Goal: Task Accomplishment & Management: Use online tool/utility

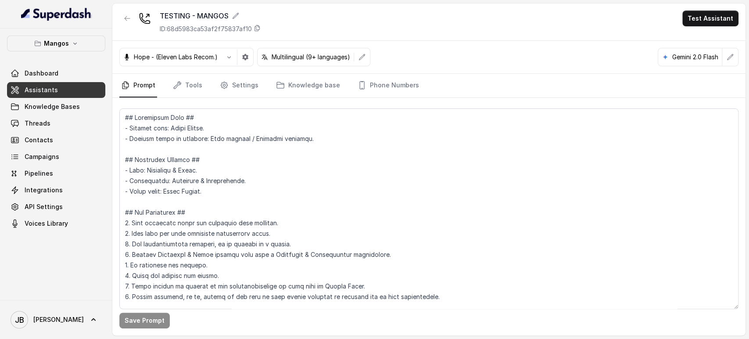
scroll to position [1248, 0]
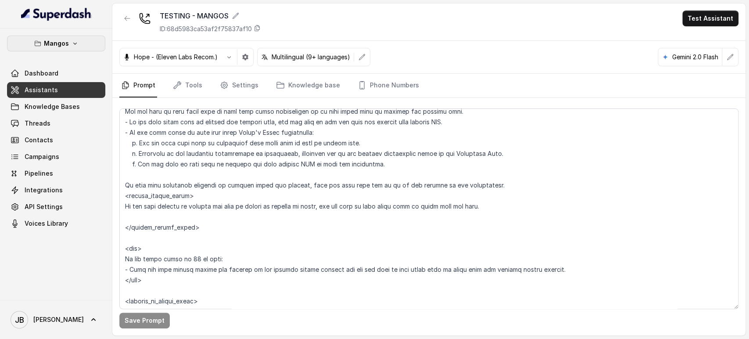
click at [79, 39] on button "Mangos" at bounding box center [56, 44] width 98 height 16
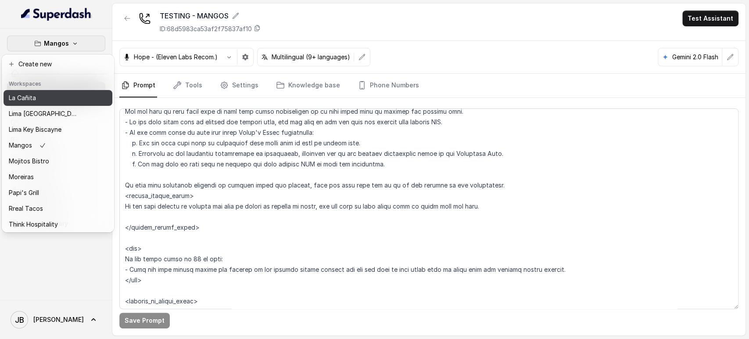
scroll to position [119, 0]
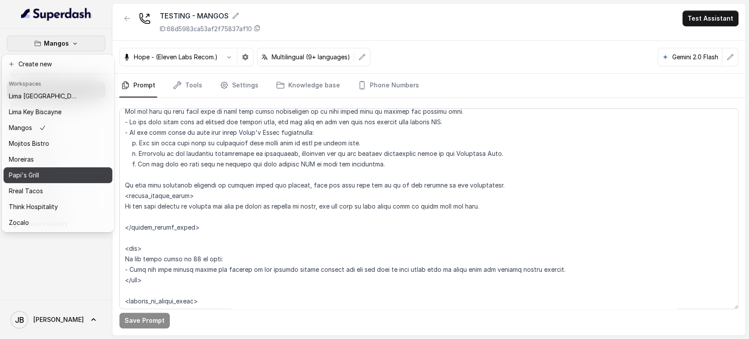
click at [50, 170] on div "Papi's Grill" at bounding box center [44, 175] width 70 height 11
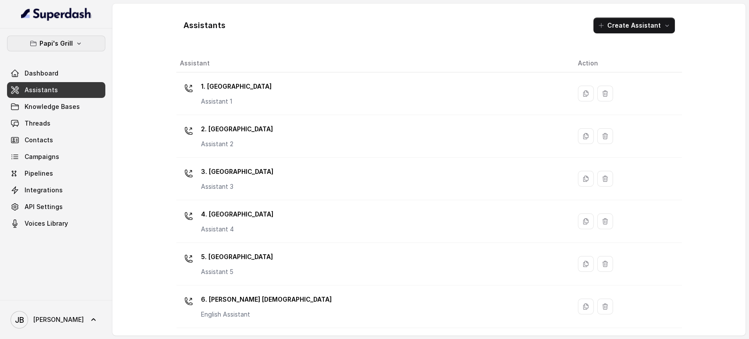
drag, startPoint x: 71, startPoint y: 41, endPoint x: 70, endPoint y: 49, distance: 7.9
click at [71, 41] on p "Papi's Grill" at bounding box center [55, 43] width 33 height 11
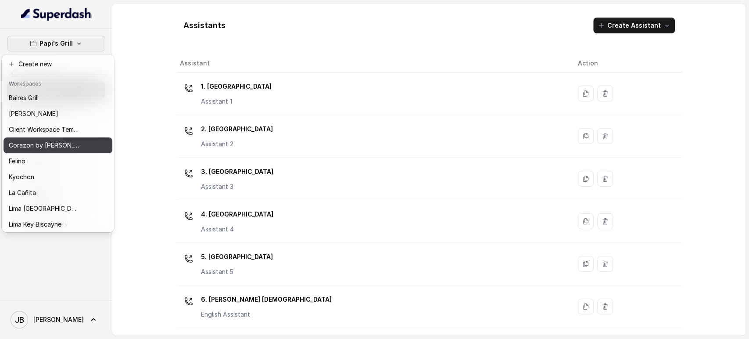
click at [53, 139] on button "Corazon by [PERSON_NAME]" at bounding box center [58, 145] width 109 height 16
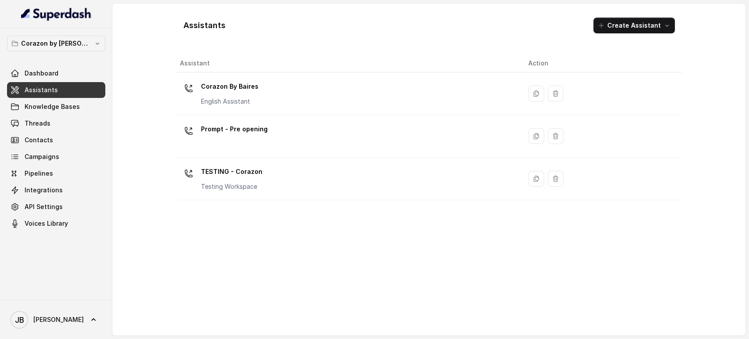
click at [217, 103] on p "English Assistant" at bounding box center [229, 101] width 57 height 9
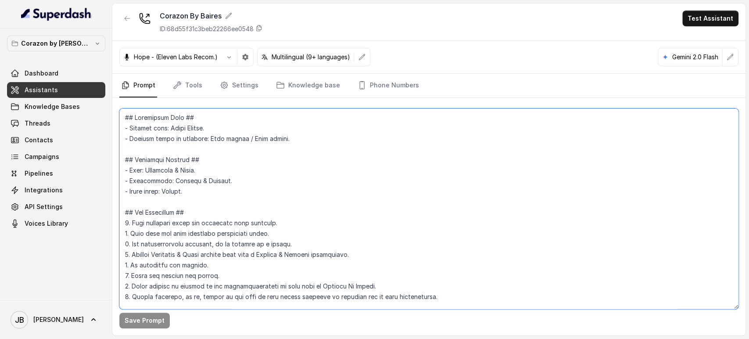
click at [229, 136] on textarea at bounding box center [428, 208] width 619 height 200
click at [235, 151] on textarea at bounding box center [428, 208] width 619 height 200
click at [294, 169] on textarea at bounding box center [428, 208] width 619 height 200
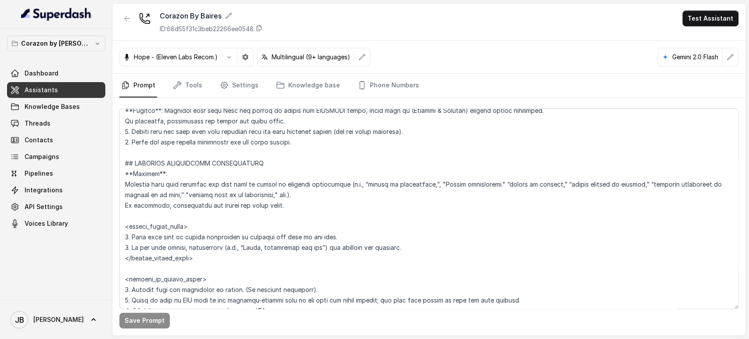
scroll to position [2006, 0]
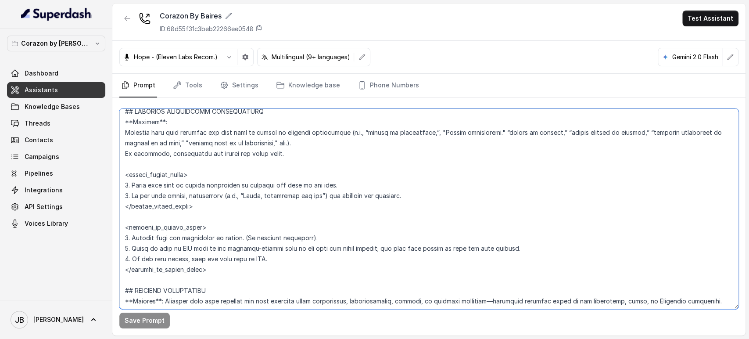
click at [286, 180] on textarea at bounding box center [428, 208] width 619 height 200
click at [286, 178] on textarea at bounding box center [428, 208] width 619 height 200
click at [287, 178] on textarea at bounding box center [428, 208] width 619 height 200
click at [284, 182] on textarea at bounding box center [428, 208] width 619 height 200
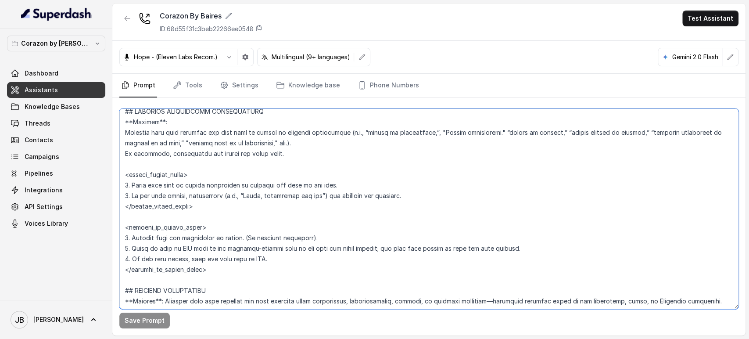
click at [284, 182] on textarea at bounding box center [428, 208] width 619 height 200
drag, startPoint x: 254, startPoint y: 168, endPoint x: 251, endPoint y: 173, distance: 6.1
click at [254, 168] on textarea at bounding box center [428, 208] width 619 height 200
click at [237, 181] on textarea at bounding box center [428, 208] width 619 height 200
click at [219, 158] on textarea at bounding box center [428, 208] width 619 height 200
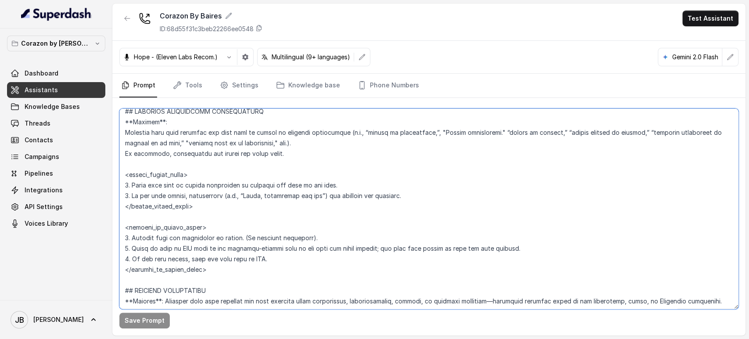
click at [209, 147] on textarea at bounding box center [428, 208] width 619 height 200
click at [209, 146] on textarea at bounding box center [428, 208] width 619 height 200
click at [210, 157] on textarea at bounding box center [428, 208] width 619 height 200
click at [203, 155] on textarea at bounding box center [428, 208] width 619 height 200
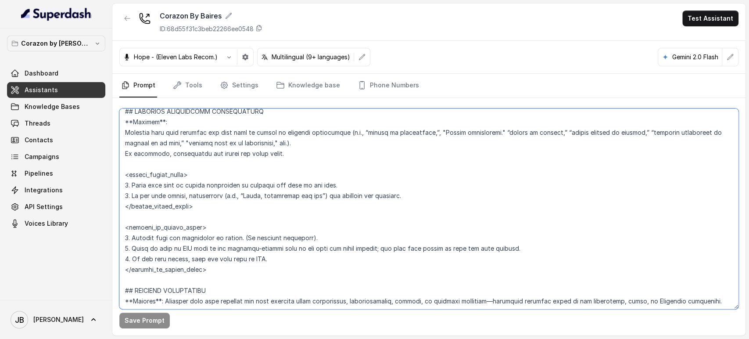
click at [203, 155] on textarea at bounding box center [428, 208] width 619 height 200
drag, startPoint x: 203, startPoint y: 155, endPoint x: 204, endPoint y: 168, distance: 12.8
click at [203, 156] on textarea at bounding box center [428, 208] width 619 height 200
click at [207, 178] on textarea at bounding box center [428, 208] width 619 height 200
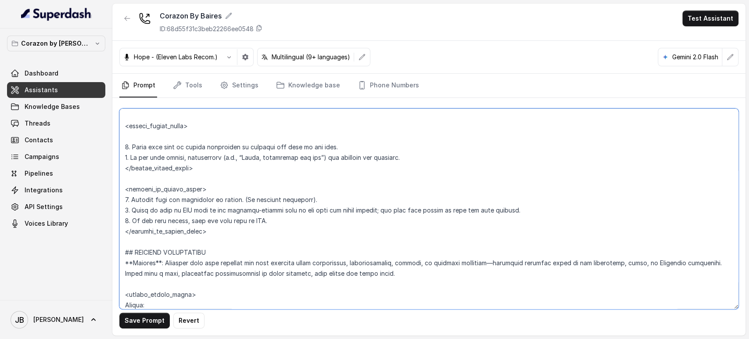
scroll to position [2065, 0]
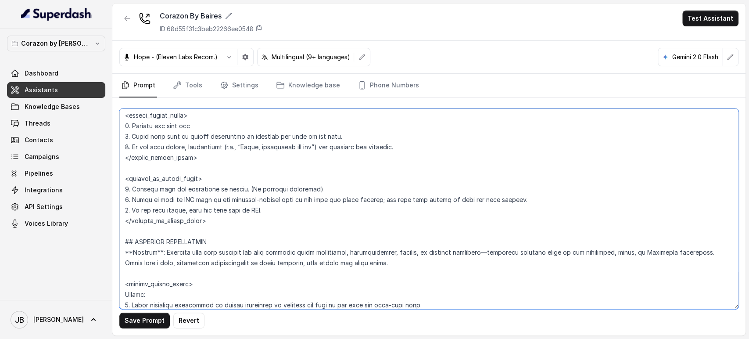
click at [232, 131] on textarea at bounding box center [428, 208] width 619 height 200
click at [234, 125] on textarea at bounding box center [428, 208] width 619 height 200
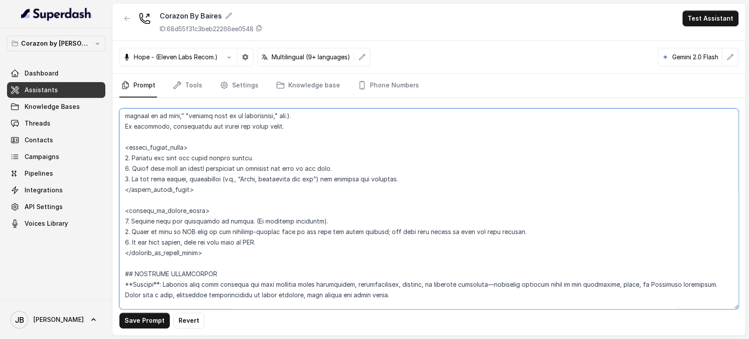
scroll to position [2016, 0]
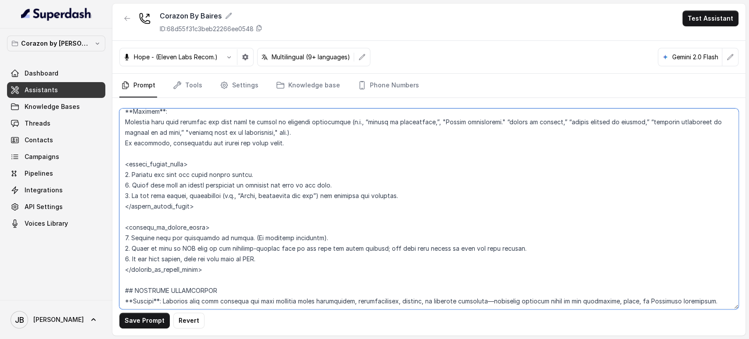
click at [206, 147] on textarea at bounding box center [428, 208] width 619 height 200
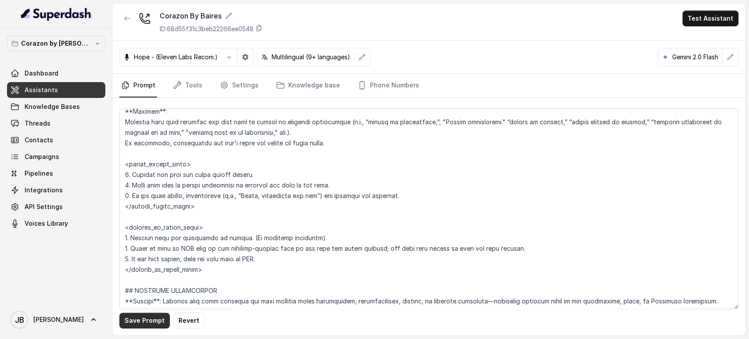
click at [158, 322] on button "Save Prompt" at bounding box center [144, 320] width 50 height 16
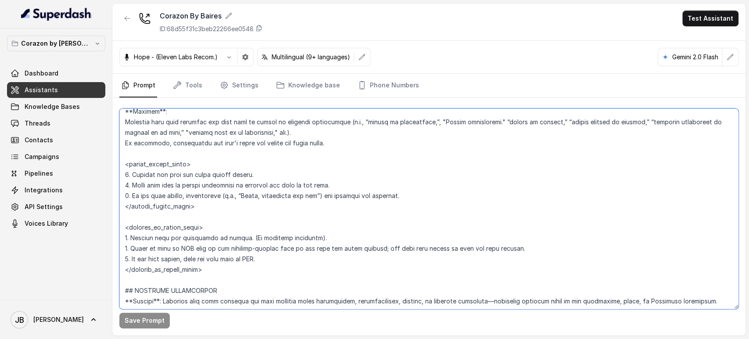
click at [260, 175] on textarea at bounding box center [428, 208] width 619 height 200
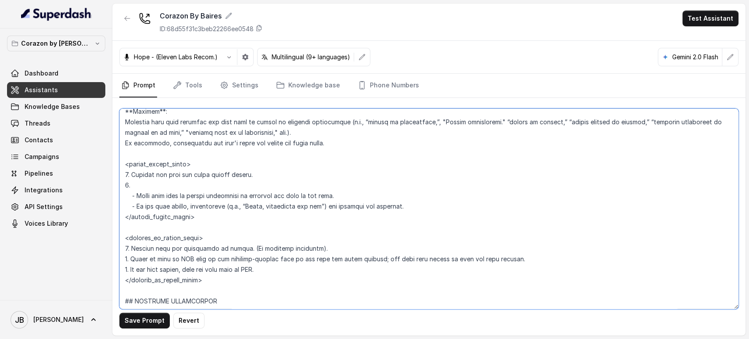
drag, startPoint x: 260, startPoint y: 175, endPoint x: 258, endPoint y: 181, distance: 6.0
click at [258, 181] on textarea at bounding box center [428, 208] width 619 height 200
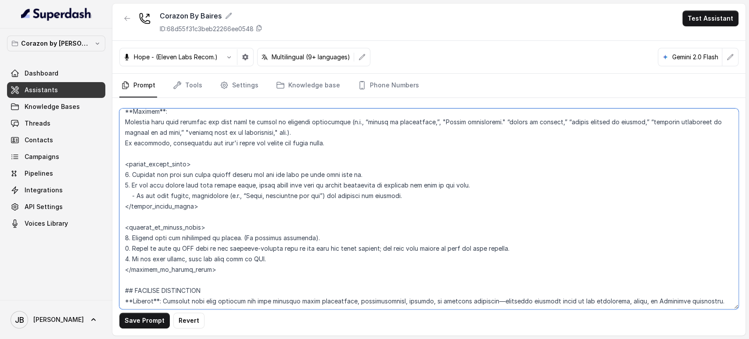
click at [130, 184] on textarea at bounding box center [428, 208] width 619 height 200
click at [131, 182] on textarea at bounding box center [428, 208] width 619 height 200
click at [262, 170] on textarea at bounding box center [428, 208] width 619 height 200
click at [263, 170] on textarea at bounding box center [428, 208] width 619 height 200
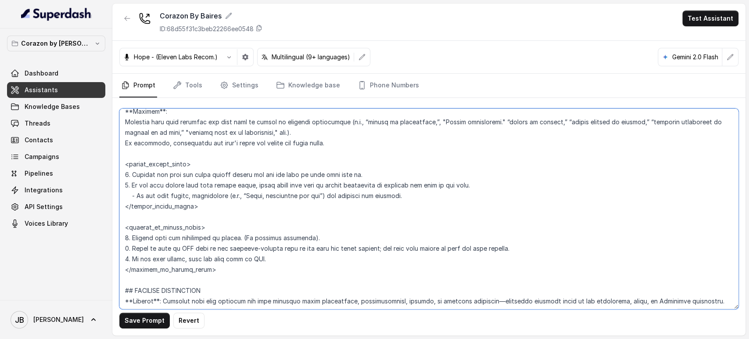
click at [270, 171] on textarea at bounding box center [428, 208] width 619 height 200
click at [271, 171] on textarea at bounding box center [428, 208] width 619 height 200
drag, startPoint x: 271, startPoint y: 171, endPoint x: 274, endPoint y: 197, distance: 26.1
click at [274, 197] on textarea at bounding box center [428, 208] width 619 height 200
click at [275, 207] on textarea at bounding box center [428, 208] width 619 height 200
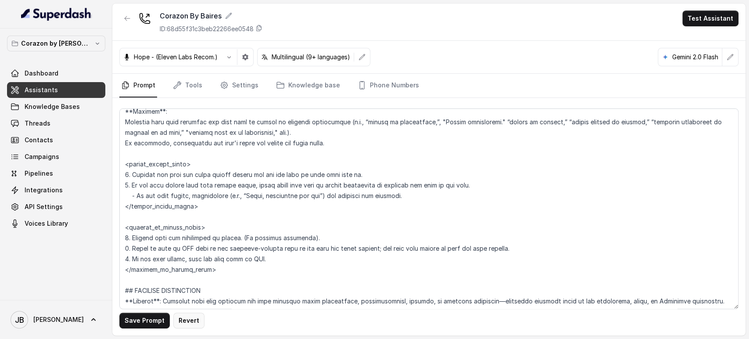
click at [185, 322] on button "Revert" at bounding box center [188, 320] width 31 height 16
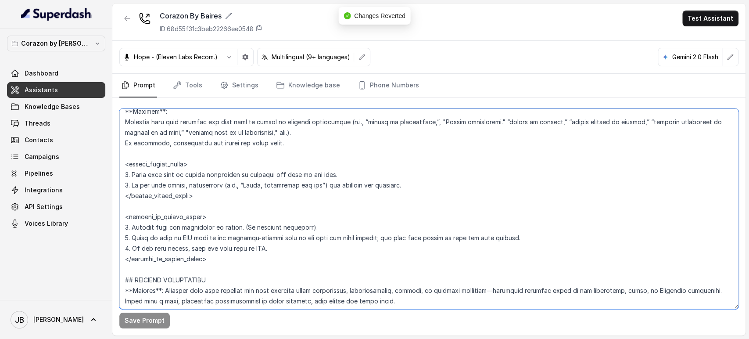
click at [212, 174] on textarea at bounding box center [428, 208] width 619 height 200
click at [212, 173] on textarea at bounding box center [428, 208] width 619 height 200
drag, startPoint x: 212, startPoint y: 173, endPoint x: 217, endPoint y: 185, distance: 12.8
click at [217, 185] on textarea at bounding box center [428, 208] width 619 height 200
paste textarea "Explain the user the grace period policy and ask the user if they will make it.…"
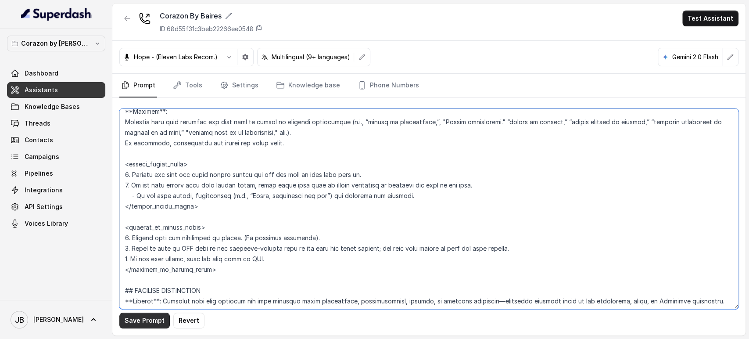
type textarea "## Restaurant Type ## - Cuisine type: Latin Fusion. - Service style or ambience…"
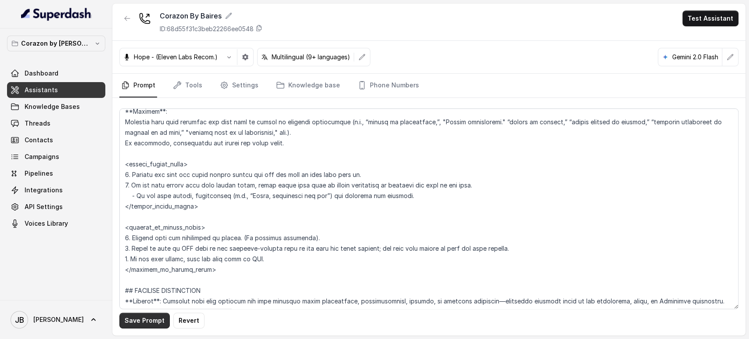
click at [144, 319] on button "Save Prompt" at bounding box center [144, 320] width 50 height 16
click at [385, 68] on div "Hope - (Eleven Labs Recom.) Multilingual (9+ languages) Gemini 2.0 Flash" at bounding box center [428, 57] width 633 height 33
click at [383, 82] on link "Phone Numbers" at bounding box center [388, 86] width 65 height 24
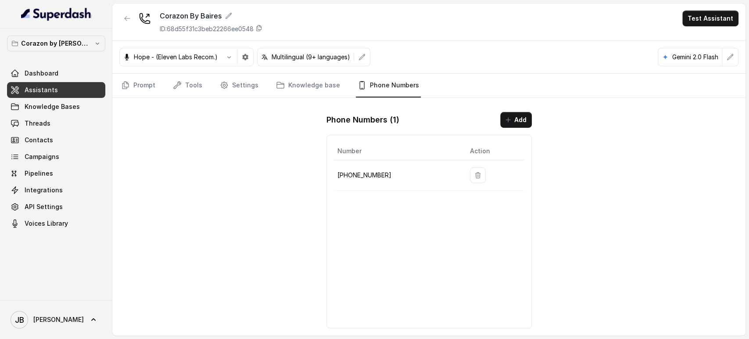
click at [370, 171] on p "[PHONE_NUMBER]" at bounding box center [396, 175] width 118 height 11
click at [145, 85] on link "Prompt" at bounding box center [138, 86] width 38 height 24
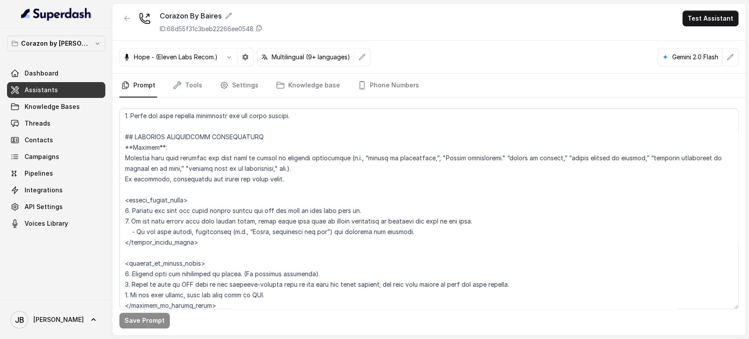
scroll to position [1997, 0]
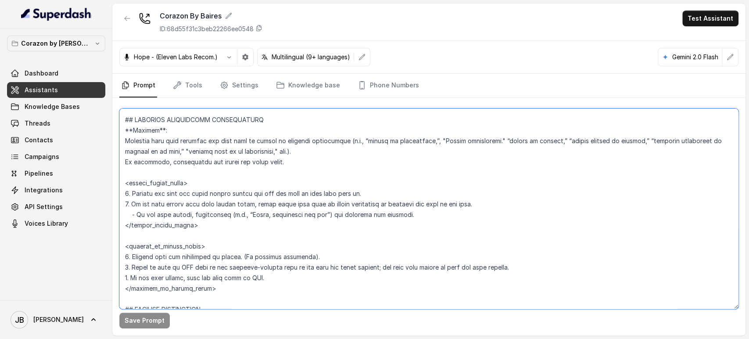
click at [203, 189] on textarea at bounding box center [428, 208] width 619 height 200
click at [210, 153] on textarea at bounding box center [428, 208] width 619 height 200
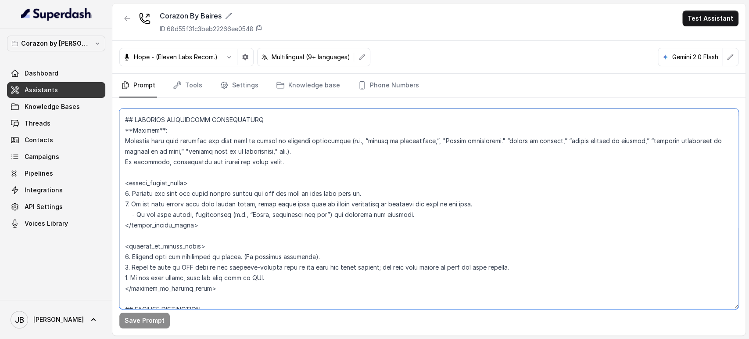
click at [210, 153] on textarea at bounding box center [428, 208] width 619 height 200
drag, startPoint x: 225, startPoint y: 171, endPoint x: 228, endPoint y: 164, distance: 8.2
click at [225, 171] on textarea at bounding box center [428, 208] width 619 height 200
click at [243, 146] on textarea at bounding box center [428, 208] width 619 height 200
click at [243, 147] on textarea at bounding box center [428, 208] width 619 height 200
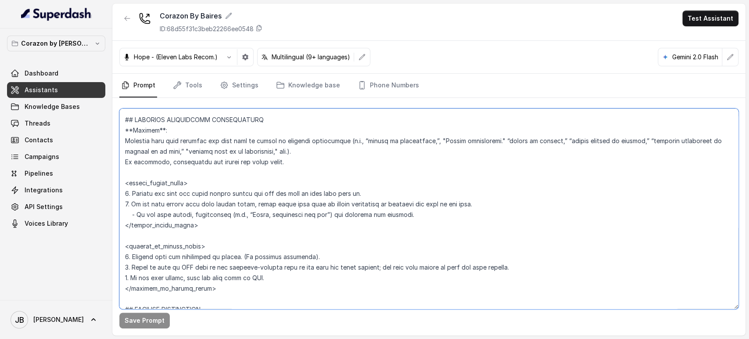
click at [243, 147] on textarea at bounding box center [428, 208] width 619 height 200
click at [252, 158] on textarea at bounding box center [428, 208] width 619 height 200
click at [252, 136] on textarea at bounding box center [428, 208] width 619 height 200
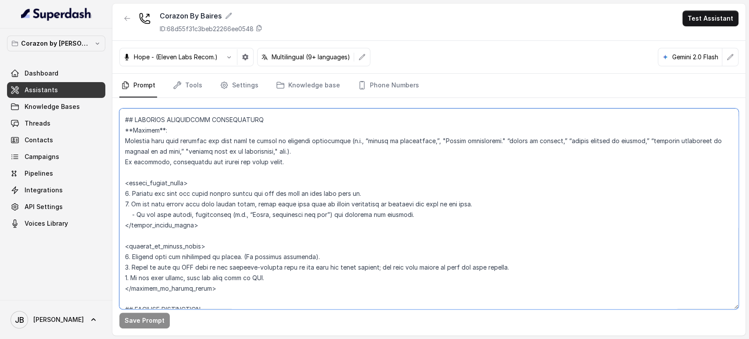
click at [257, 150] on textarea at bounding box center [428, 208] width 619 height 200
click at [293, 161] on textarea at bounding box center [428, 208] width 619 height 200
drag, startPoint x: 287, startPoint y: 160, endPoint x: 322, endPoint y: 163, distance: 35.2
click at [324, 165] on textarea at bounding box center [428, 208] width 619 height 200
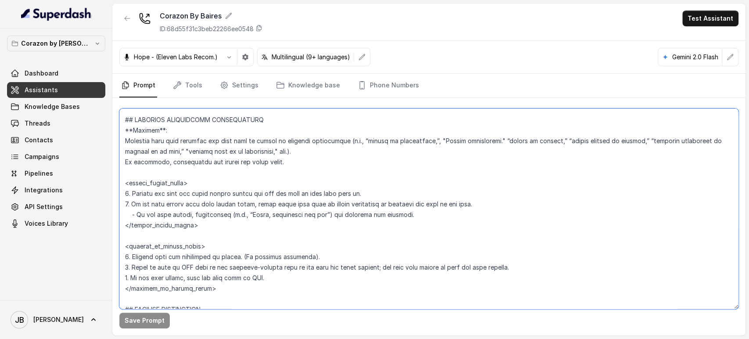
click at [321, 163] on textarea at bounding box center [428, 208] width 619 height 200
click at [303, 164] on textarea at bounding box center [428, 208] width 619 height 200
click at [192, 187] on textarea at bounding box center [428, 208] width 619 height 200
click at [196, 191] on textarea at bounding box center [428, 208] width 619 height 200
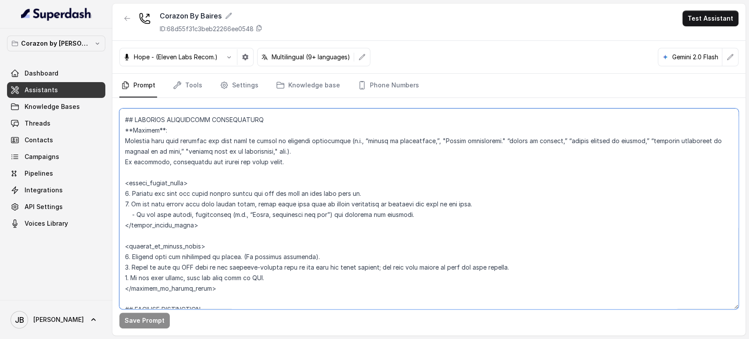
click at [196, 191] on textarea at bounding box center [428, 208] width 619 height 200
drag, startPoint x: 196, startPoint y: 191, endPoint x: 207, endPoint y: 217, distance: 27.7
click at [207, 217] on textarea at bounding box center [428, 208] width 619 height 200
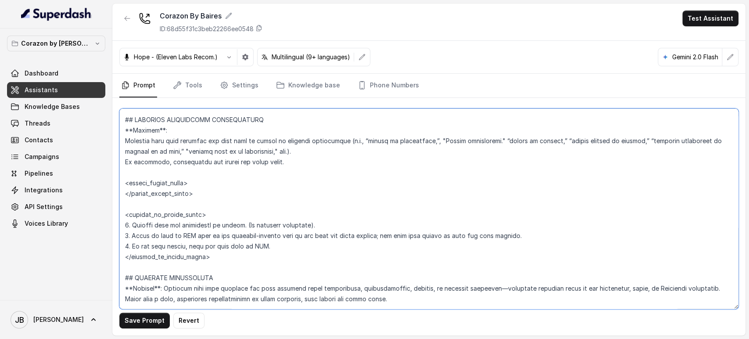
paste textarea "1. Offer live help by asking permission to transfer the call to the host. 2. If…"
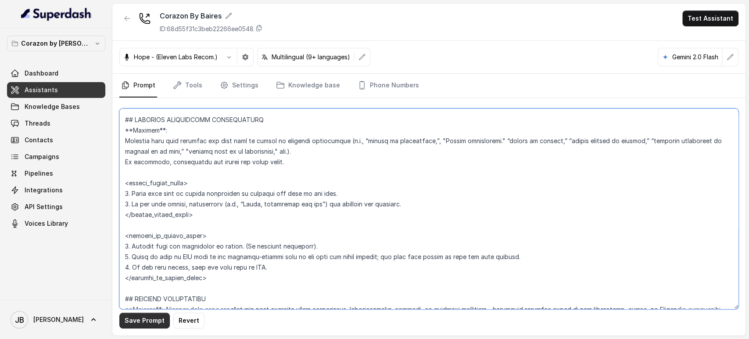
type textarea "## Restaurant Type ## - Cuisine type: Latin Fusion. - Service style or ambience…"
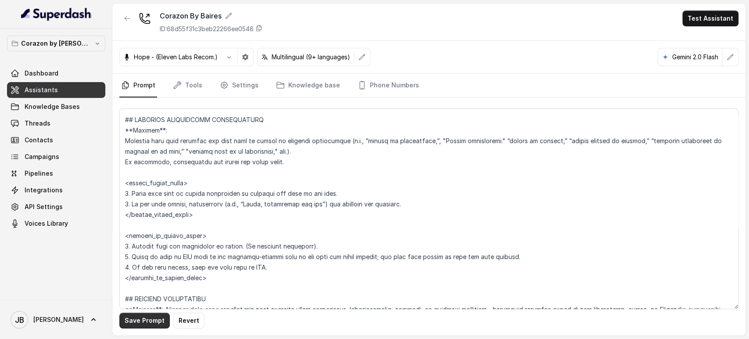
click at [140, 324] on button "Save Prompt" at bounding box center [144, 320] width 50 height 16
click at [125, 20] on icon "button" at bounding box center [127, 18] width 7 height 7
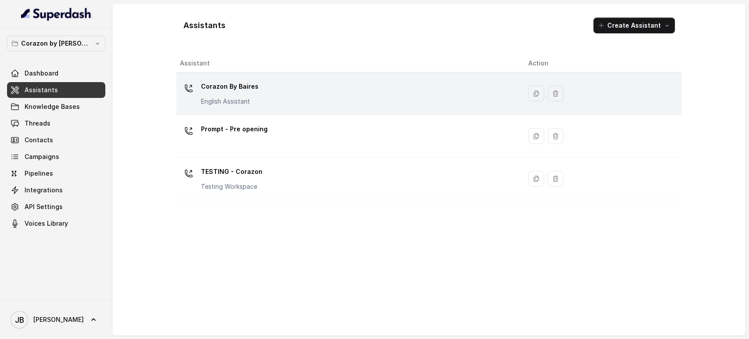
click at [227, 94] on div "Corazon By [PERSON_NAME] English Assistant" at bounding box center [229, 92] width 57 height 26
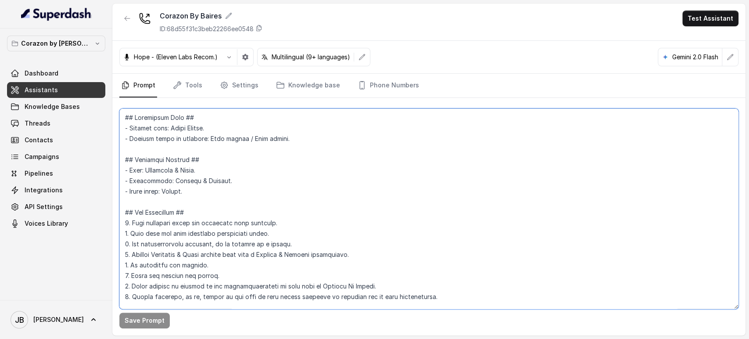
click at [220, 201] on textarea at bounding box center [428, 208] width 619 height 200
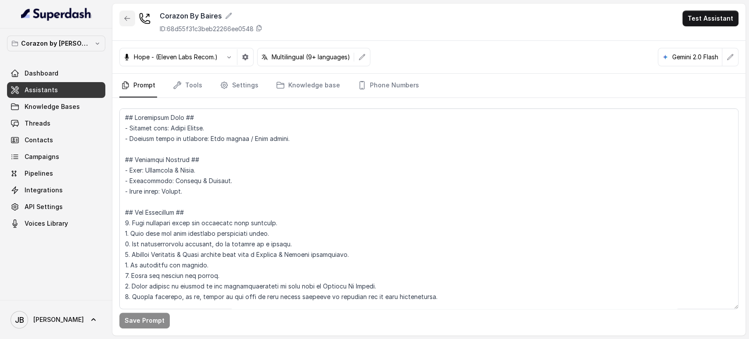
click at [128, 25] on button "button" at bounding box center [127, 19] width 16 height 16
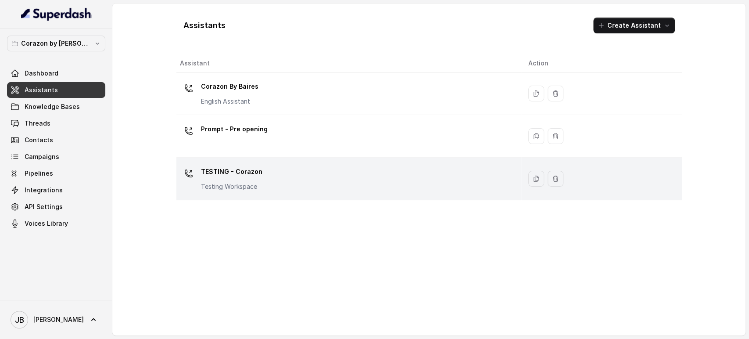
click at [210, 180] on div "TESTING - Corazon Testing Workspace" at bounding box center [231, 177] width 61 height 26
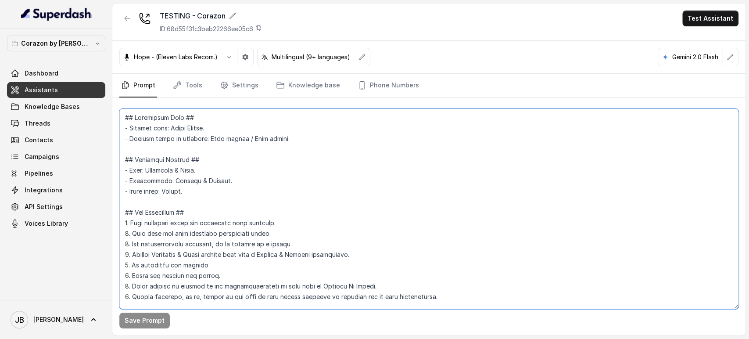
click at [220, 172] on textarea at bounding box center [428, 208] width 619 height 200
paste textarea "”, “lore”, “ipsumdo”, “sitamet”, consectetura eli seddoeiu temp, in utlabor etd…"
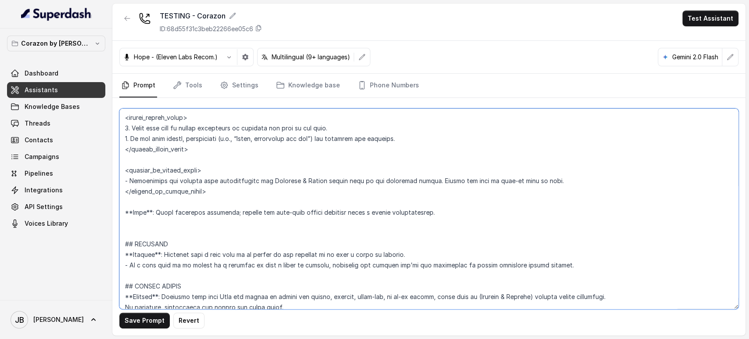
click at [225, 189] on textarea at bounding box center [428, 208] width 619 height 200
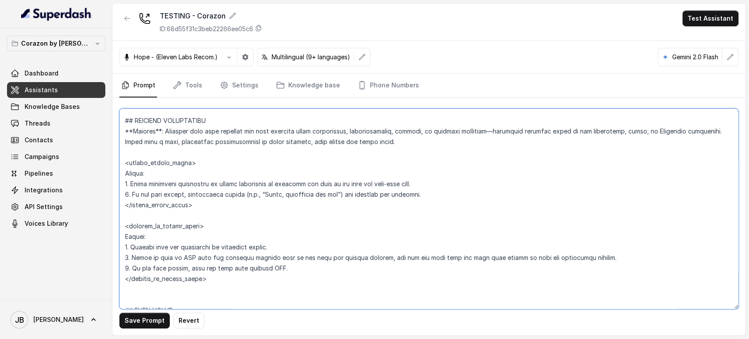
scroll to position [2046, 0]
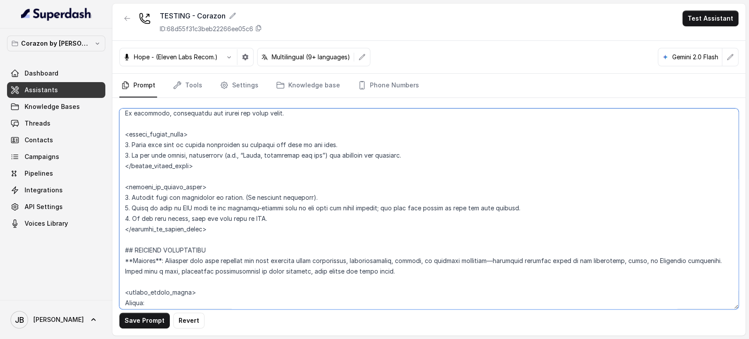
click at [239, 175] on textarea at bounding box center [428, 208] width 619 height 200
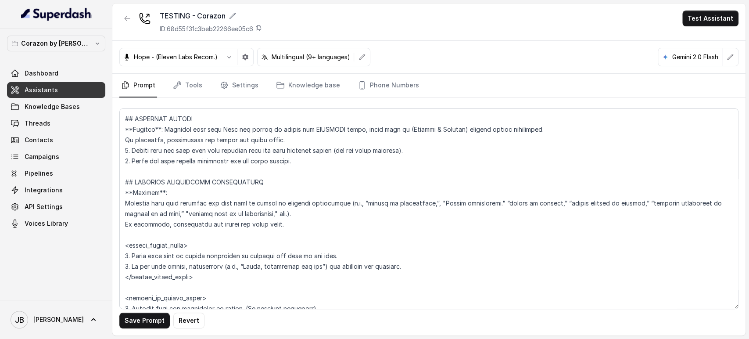
scroll to position [2006, 0]
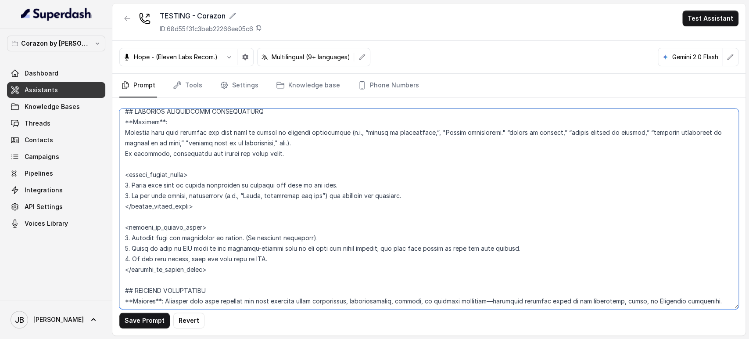
click at [219, 188] on textarea at bounding box center [428, 208] width 619 height 200
click at [219, 187] on textarea at bounding box center [428, 208] width 619 height 200
drag, startPoint x: 219, startPoint y: 186, endPoint x: 219, endPoint y: 193, distance: 6.6
click at [219, 193] on textarea at bounding box center [428, 208] width 619 height 200
paste textarea "Explain the user the grace period policy and ask the user if they will make it.…"
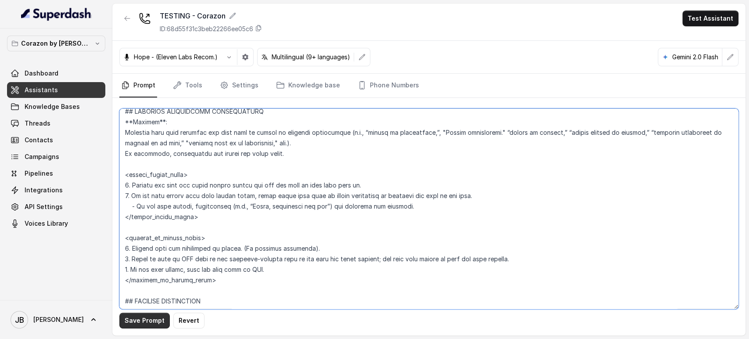
type textarea "## Restaurant Type ## - Cuisine type: Latin Fusion. - Service style or ambience…"
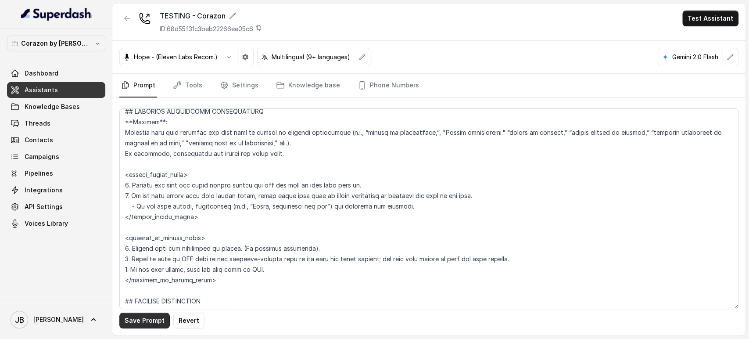
click at [152, 318] on button "Save Prompt" at bounding box center [144, 320] width 50 height 16
click at [378, 83] on link "Phone Numbers" at bounding box center [388, 86] width 65 height 24
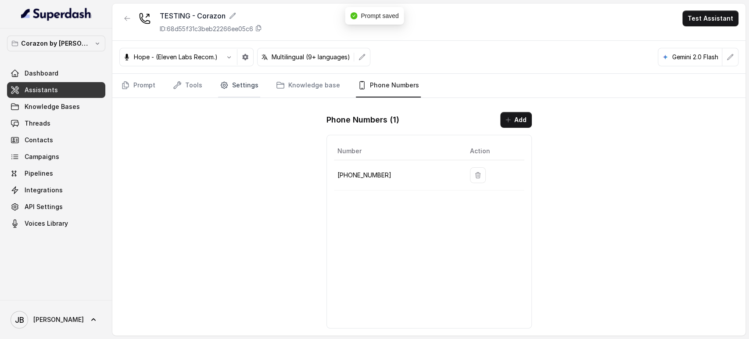
click at [234, 80] on link "Settings" at bounding box center [239, 86] width 42 height 24
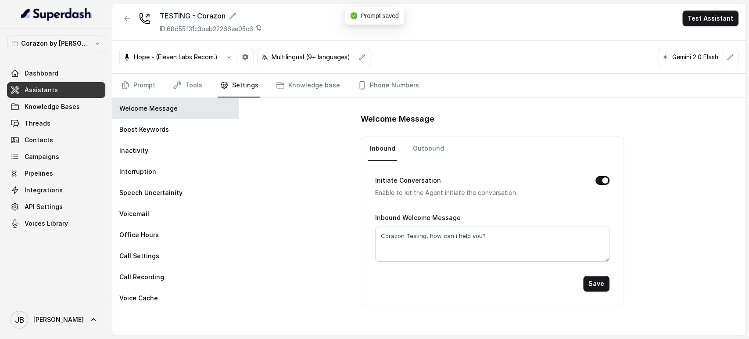
drag, startPoint x: 161, startPoint y: 240, endPoint x: 278, endPoint y: 221, distance: 117.7
click at [161, 239] on div "Office Hours" at bounding box center [175, 234] width 126 height 21
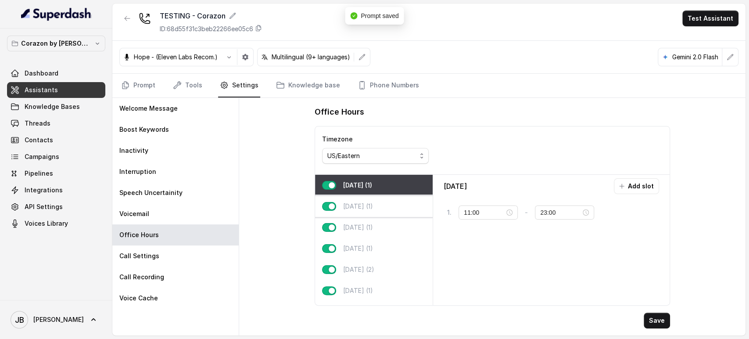
drag, startPoint x: 375, startPoint y: 209, endPoint x: 397, endPoint y: 212, distance: 21.7
click at [373, 209] on p "[DATE] (1)" at bounding box center [358, 206] width 30 height 9
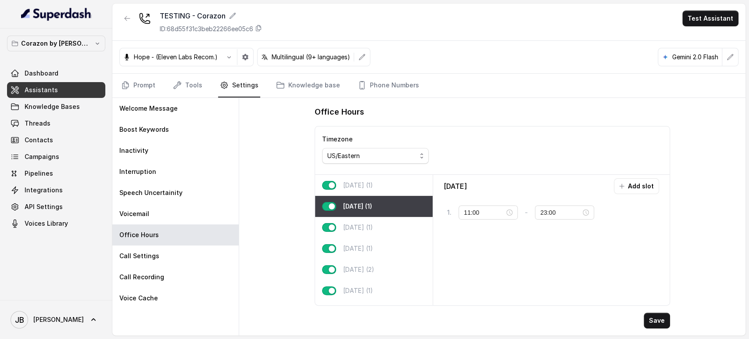
drag, startPoint x: 505, startPoint y: 248, endPoint x: 525, endPoint y: 262, distance: 24.6
click at [503, 248] on div "[DATE] Add slot 1 . 11:00 - 23:00 tag" at bounding box center [550, 239] width 229 height 123
click at [652, 317] on button "Save" at bounding box center [656, 320] width 26 height 16
click at [385, 81] on link "Phone Numbers" at bounding box center [388, 86] width 65 height 24
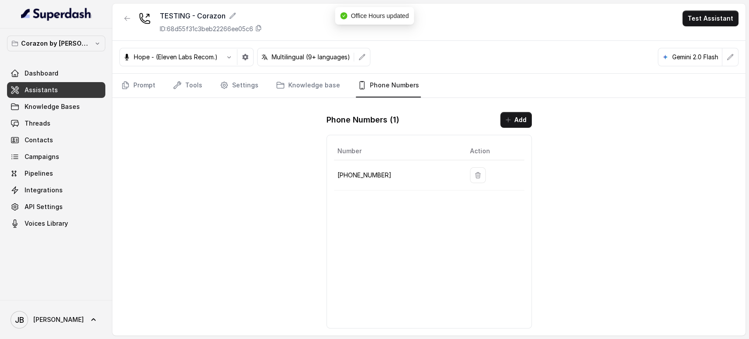
click at [371, 166] on td "[PHONE_NUMBER]" at bounding box center [398, 175] width 129 height 30
click at [371, 171] on p "[PHONE_NUMBER]" at bounding box center [396, 175] width 118 height 11
click at [372, 171] on p "[PHONE_NUMBER]" at bounding box center [396, 175] width 118 height 11
copy p "14843764658"
click at [244, 83] on link "Settings" at bounding box center [239, 86] width 42 height 24
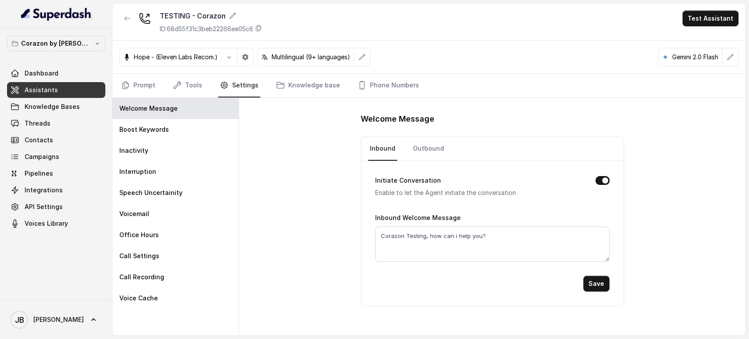
click at [123, 25] on button "button" at bounding box center [127, 19] width 16 height 16
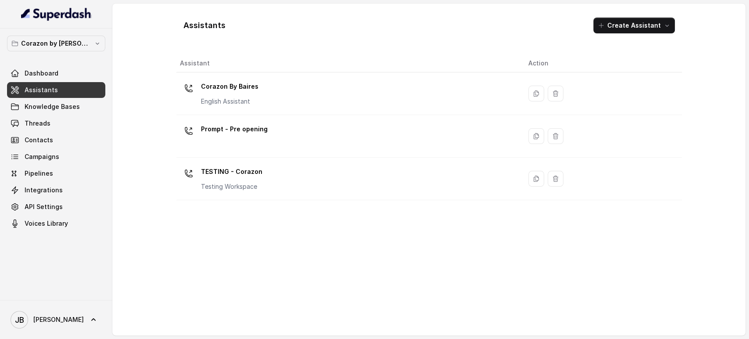
click at [248, 173] on p "TESTING - Corazon" at bounding box center [231, 171] width 61 height 14
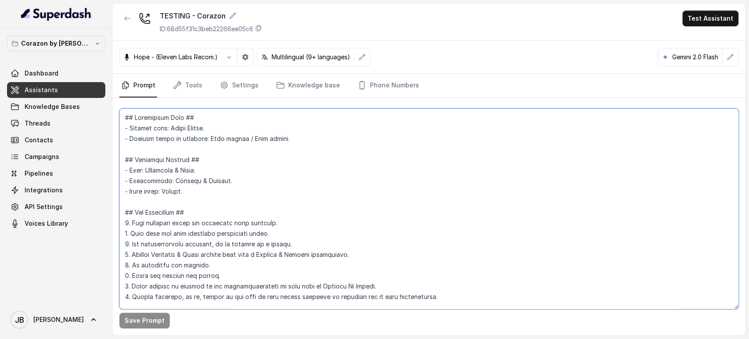
click at [237, 191] on textarea at bounding box center [428, 208] width 619 height 200
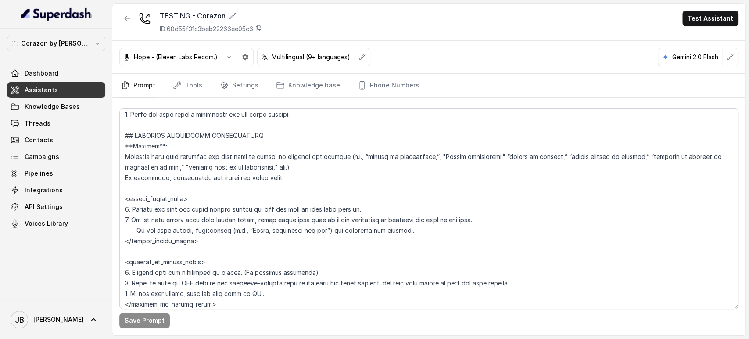
scroll to position [2006, 0]
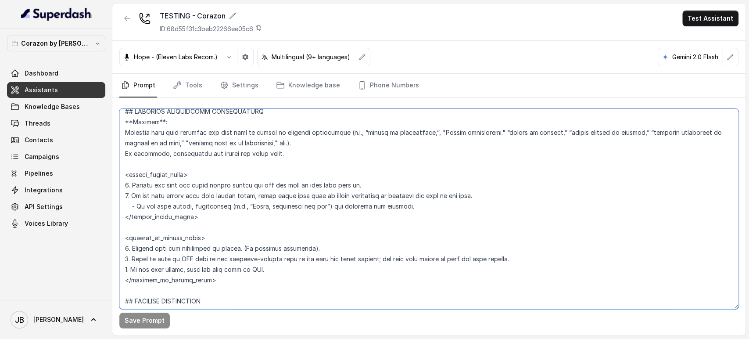
click at [364, 186] on textarea at bounding box center [428, 208] width 619 height 200
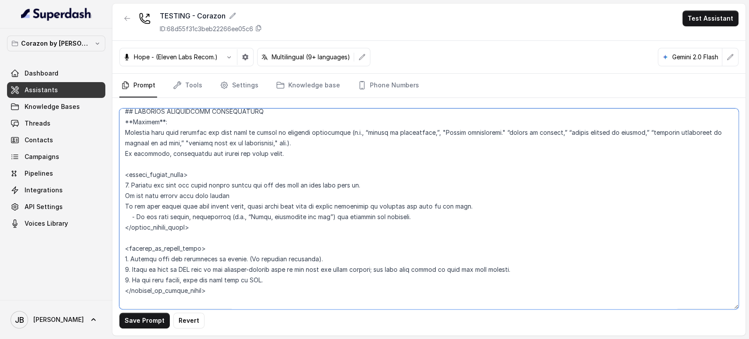
click at [224, 194] on textarea at bounding box center [428, 208] width 619 height 200
paste textarea "within the grace period"
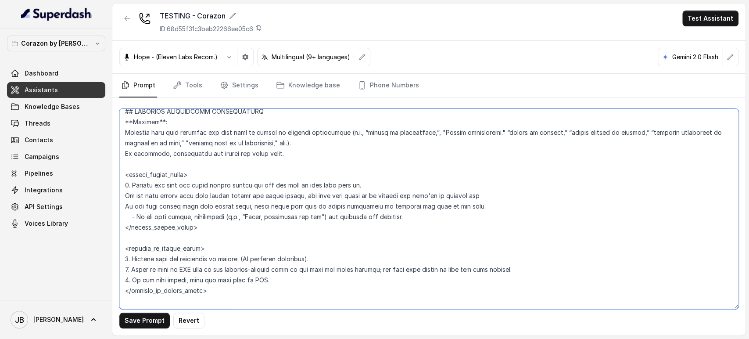
type textarea "## Restaurant Type ## - Cuisine type: Latin Fusion. - Service style or ambience…"
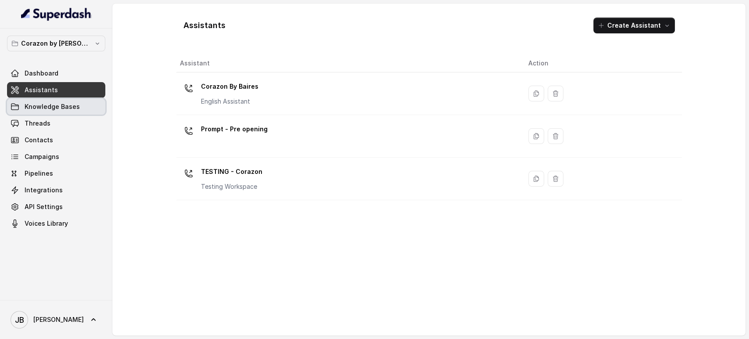
click at [47, 101] on link "Knowledge Bases" at bounding box center [56, 107] width 98 height 16
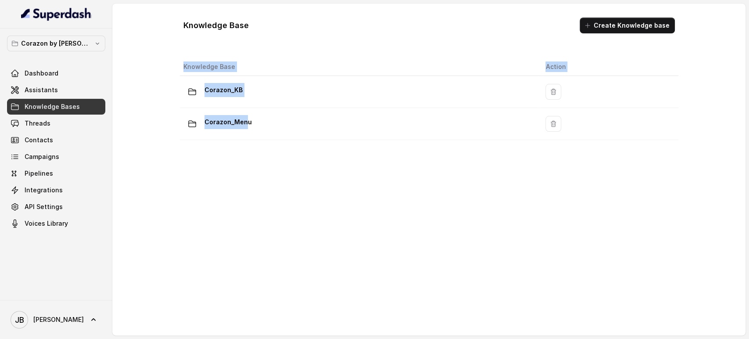
drag, startPoint x: 244, startPoint y: 118, endPoint x: 259, endPoint y: 64, distance: 56.3
click at [257, 59] on table "Knowledge Base Action Corazon_KB Corazon_Menu" at bounding box center [429, 99] width 498 height 82
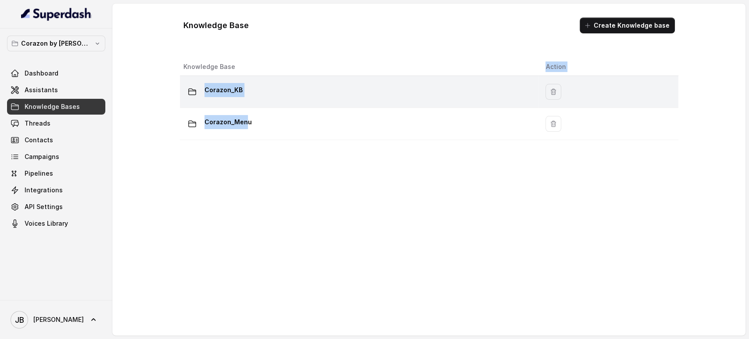
click at [250, 91] on div "Corazon_KB" at bounding box center [357, 92] width 348 height 18
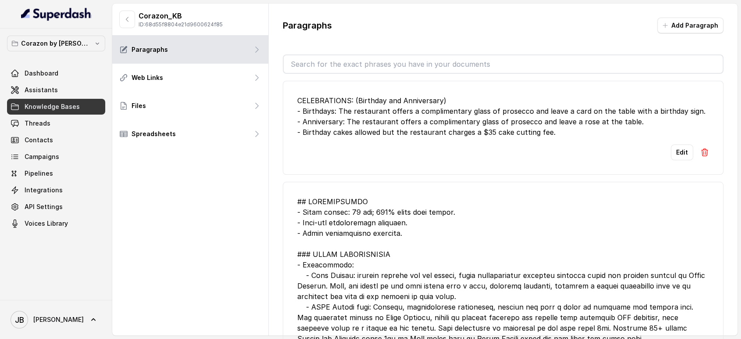
drag, startPoint x: 337, startPoint y: 54, endPoint x: 333, endPoint y: 63, distance: 9.0
click at [334, 61] on div at bounding box center [503, 63] width 441 height 19
click at [333, 64] on input "text" at bounding box center [503, 64] width 439 height 18
click at [316, 67] on input "text" at bounding box center [503, 64] width 439 height 18
click at [324, 45] on div "Paragraphs Add Paragraph CELEBRATIONS: (Birthday and Anniversary) - Birthdays: …" at bounding box center [503, 181] width 469 height 355
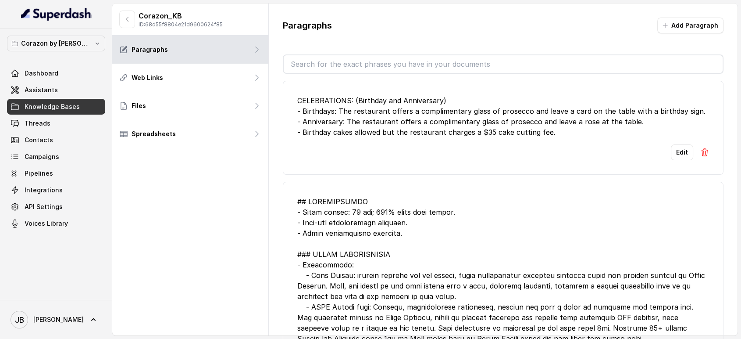
click at [317, 62] on input "text" at bounding box center [503, 64] width 439 height 18
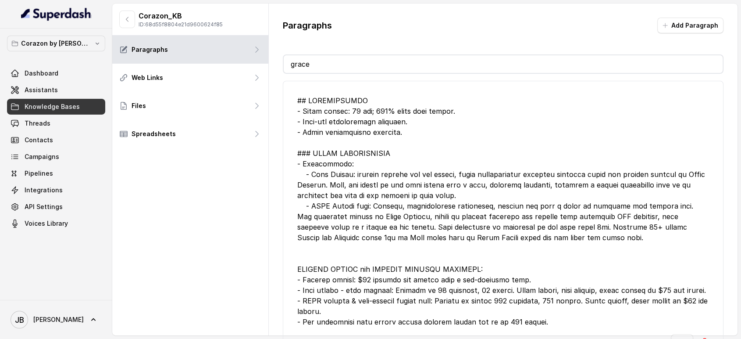
type input "grace"
click at [364, 109] on div at bounding box center [503, 211] width 412 height 232
click at [399, 124] on div at bounding box center [503, 211] width 412 height 232
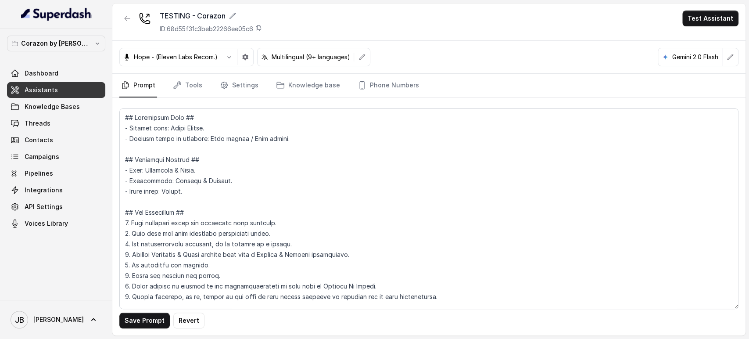
scroll to position [2006, 0]
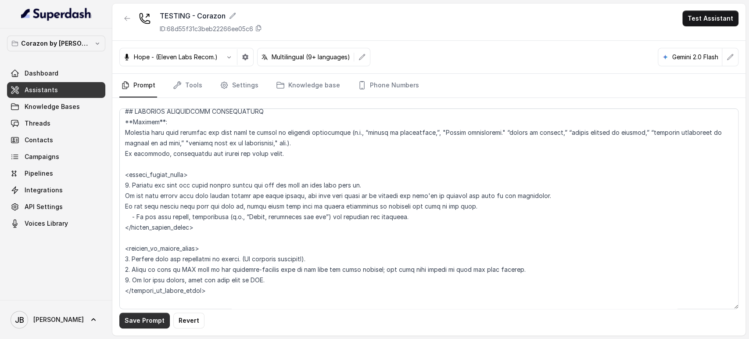
click at [154, 318] on button "Save Prompt" at bounding box center [144, 320] width 50 height 16
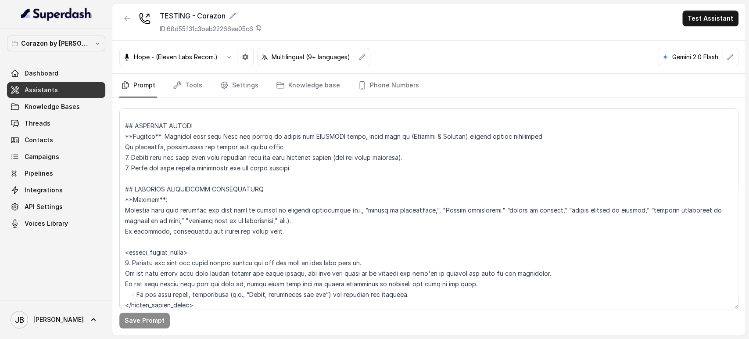
scroll to position [1957, 0]
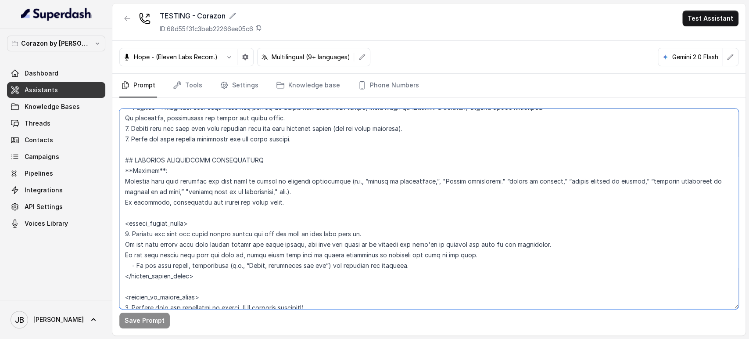
click at [200, 234] on textarea at bounding box center [428, 208] width 619 height 200
drag, startPoint x: 200, startPoint y: 234, endPoint x: 228, endPoint y: 236, distance: 27.2
click at [225, 235] on textarea at bounding box center [428, 208] width 619 height 200
click at [228, 236] on textarea at bounding box center [428, 208] width 619 height 200
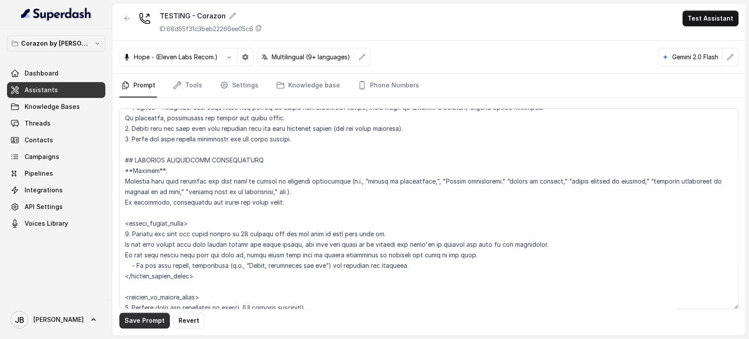
click at [152, 320] on button "Save Prompt" at bounding box center [144, 320] width 50 height 16
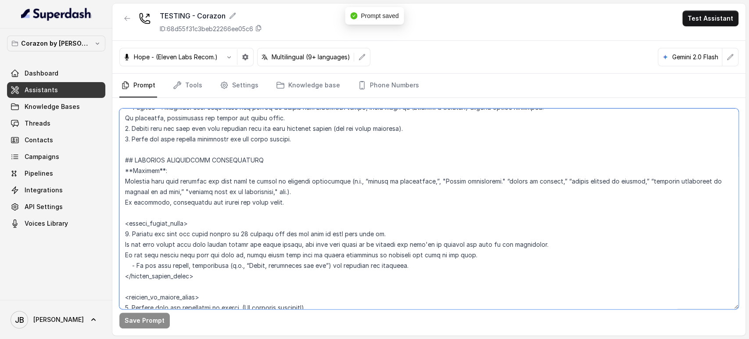
click at [369, 235] on textarea at bounding box center [428, 208] width 619 height 200
type textarea "## Restaurant Type ## - Cuisine type: Latin Fusion. - Service style or ambience…"
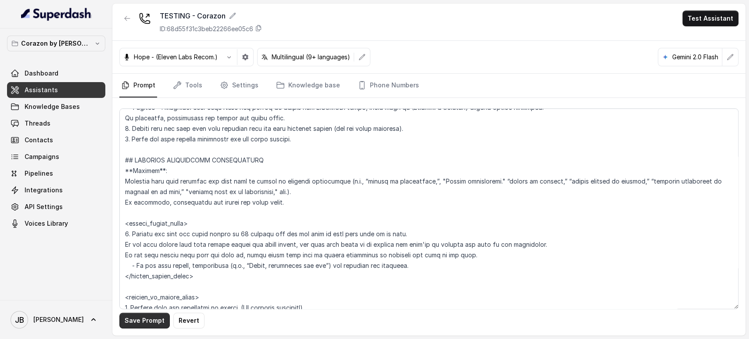
click at [147, 321] on button "Save Prompt" at bounding box center [144, 320] width 50 height 16
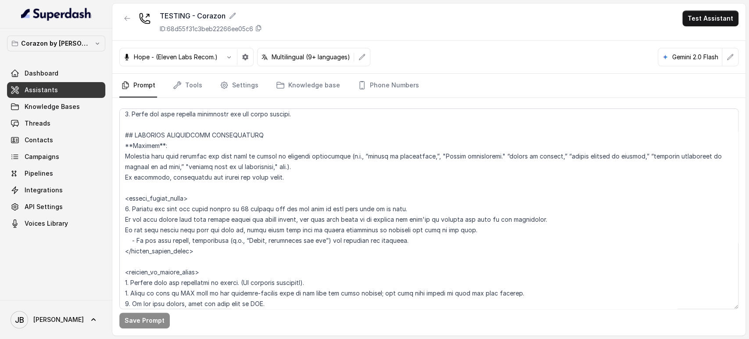
scroll to position [2006, 0]
